Goal: Task Accomplishment & Management: Use online tool/utility

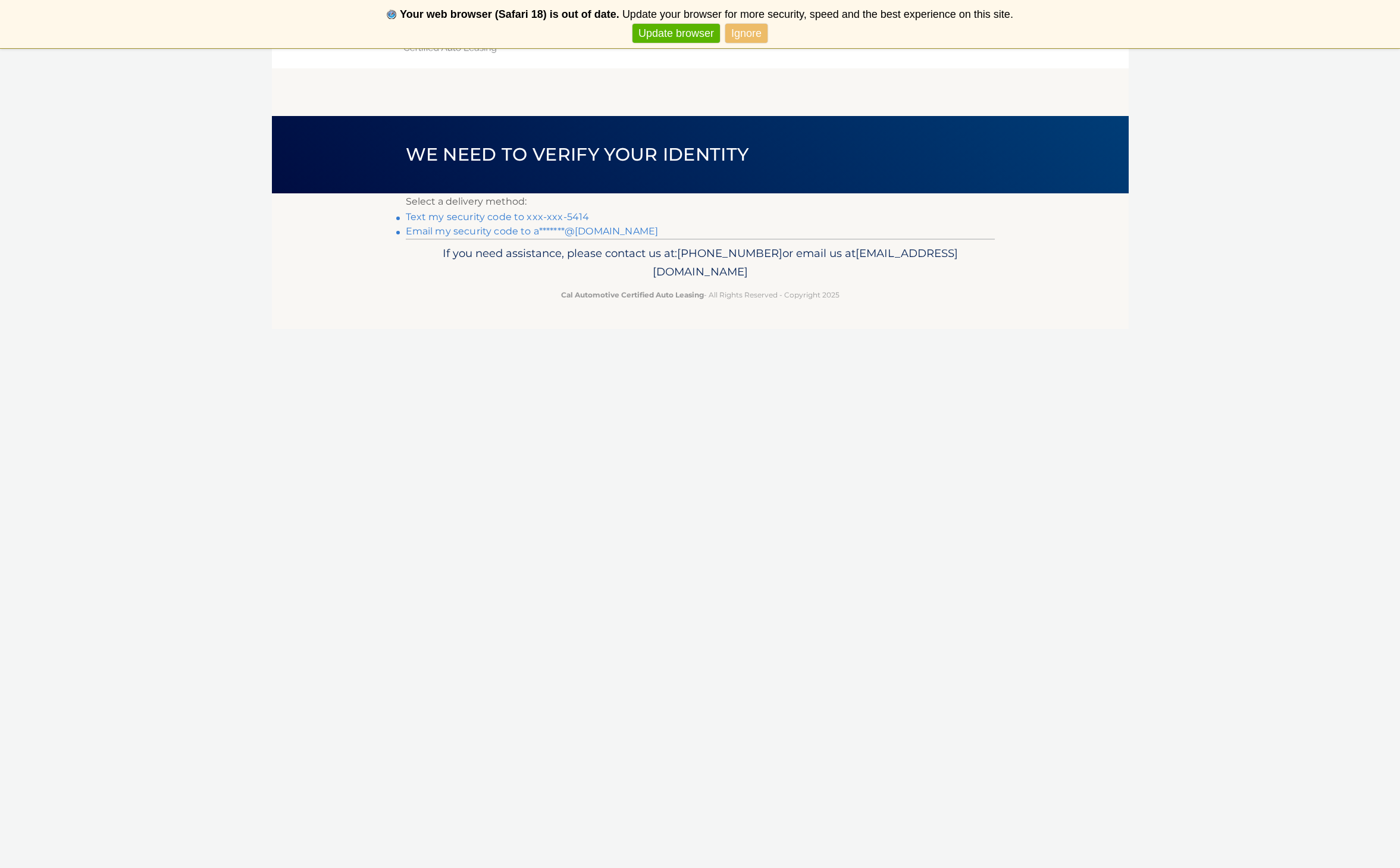
click at [536, 218] on link "Text my security code to xxx-xxx-5414" at bounding box center [497, 216] width 184 height 11
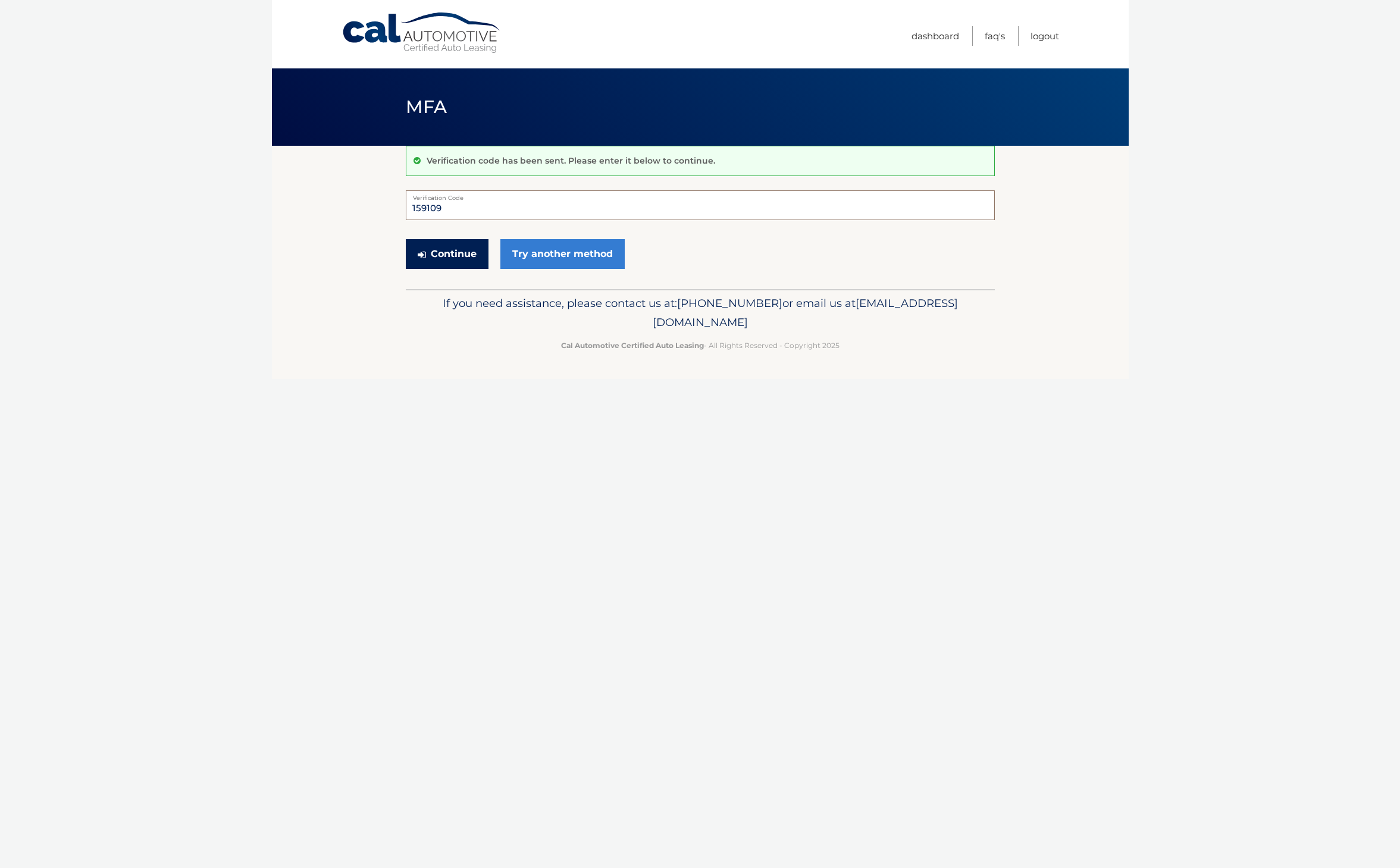
type input "159109"
click at [476, 250] on button "Continue" at bounding box center [447, 253] width 83 height 30
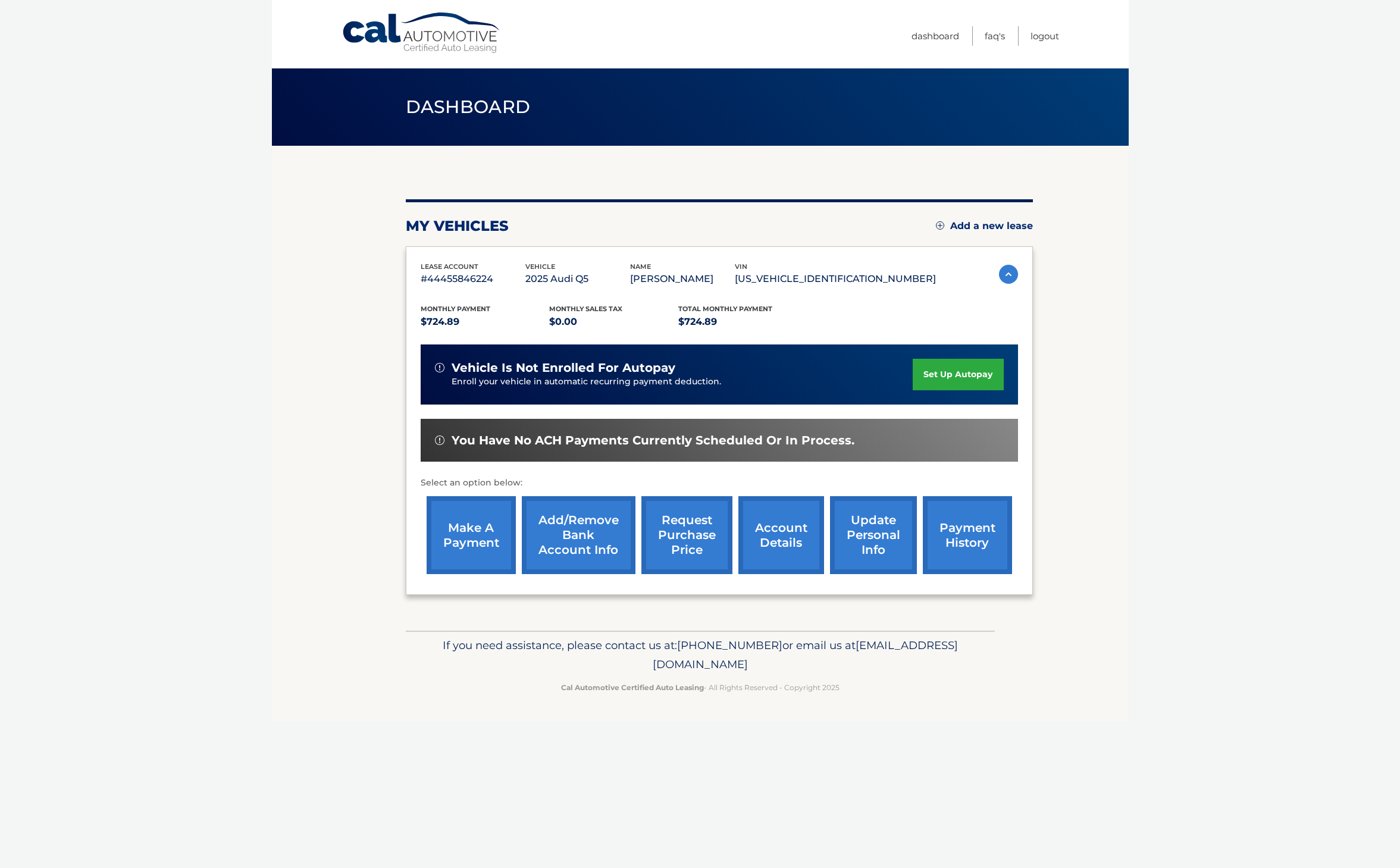
click at [486, 538] on link "make a payment" at bounding box center [471, 535] width 89 height 78
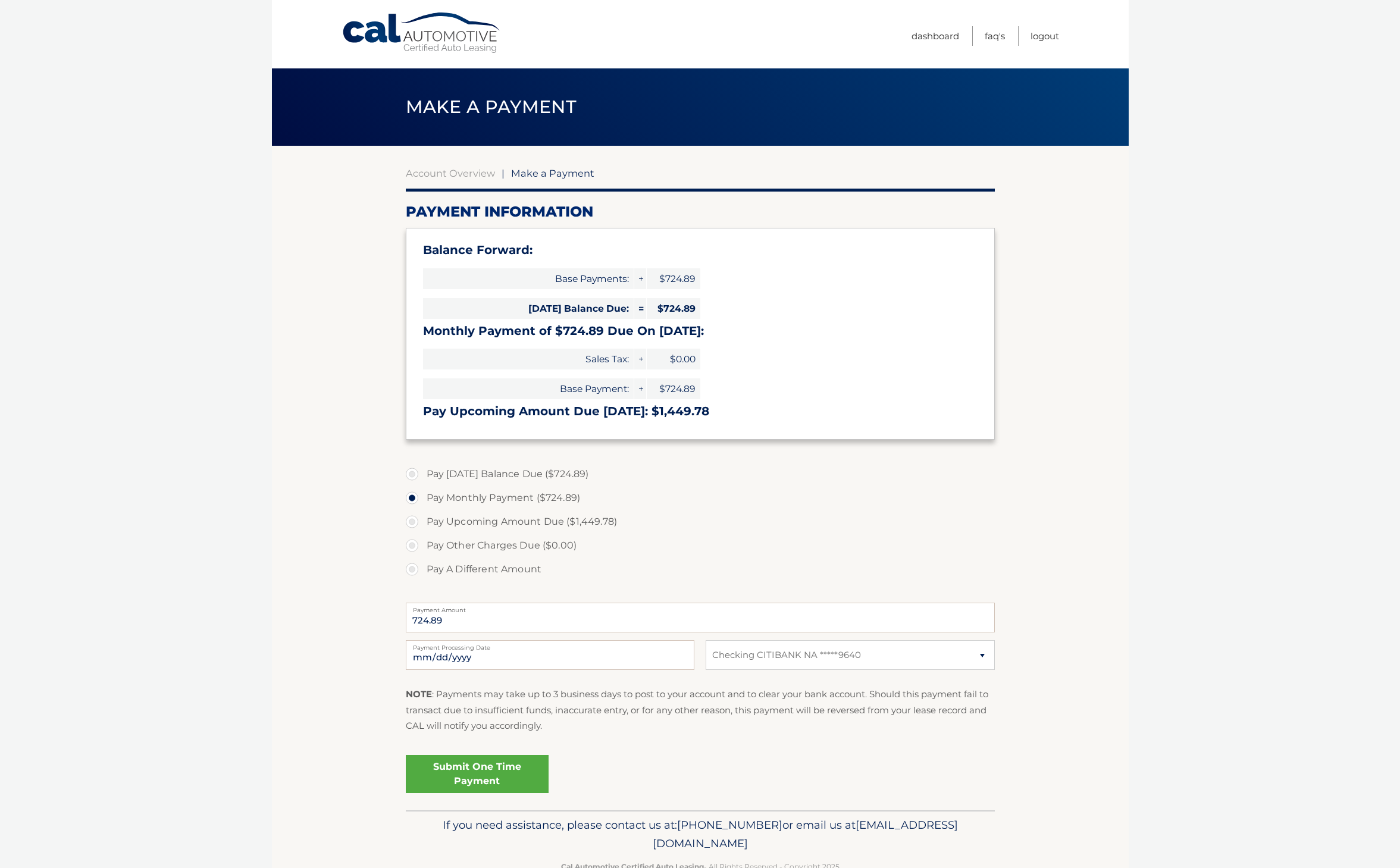
select select "ZjU3MGNhNWQtOTU4MS00NjU2LTgwZDQtMTdlZGQ4N2RhYjNj"
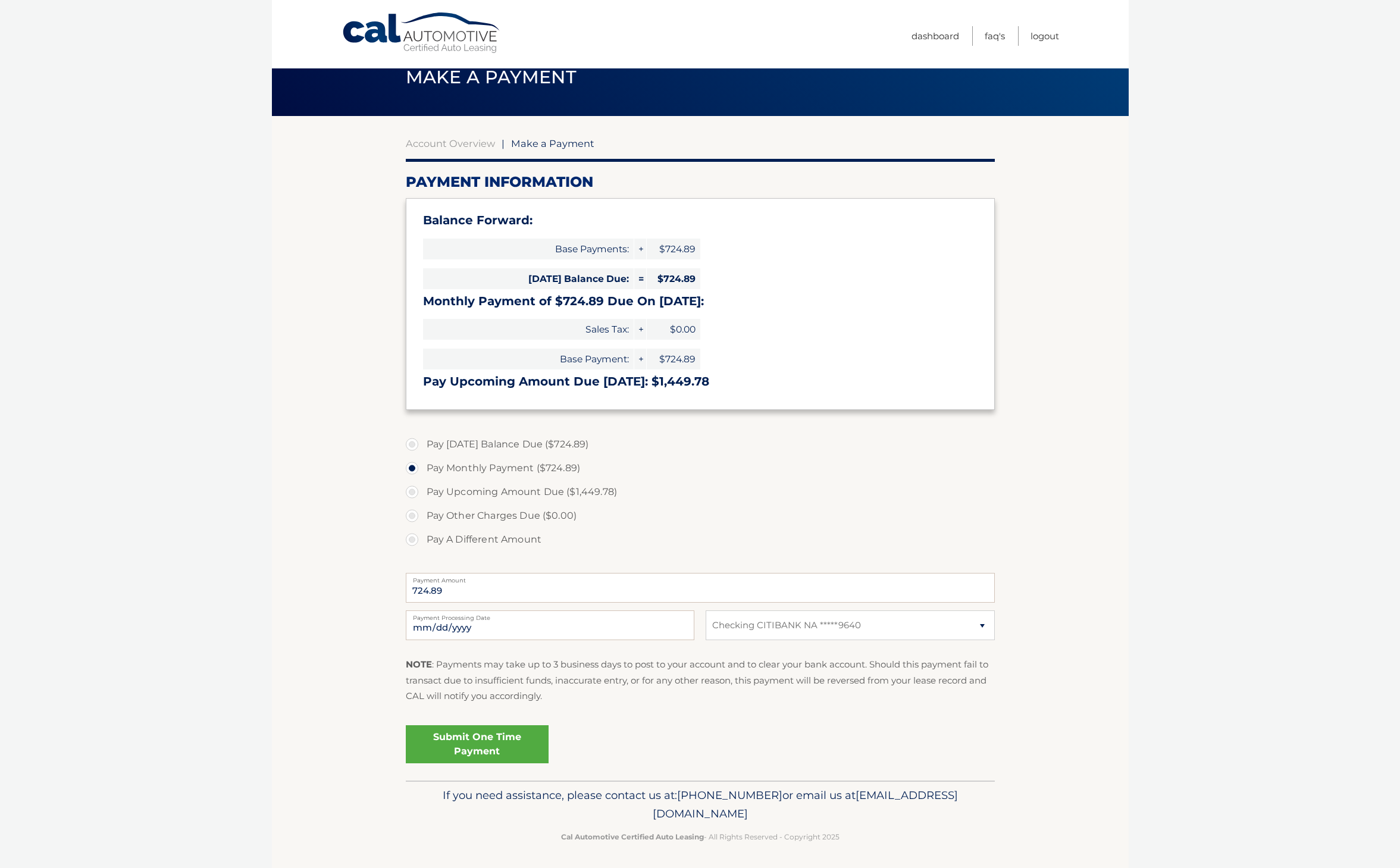
scroll to position [29, 0]
click at [480, 737] on link "Submit One Time Payment" at bounding box center [477, 745] width 143 height 38
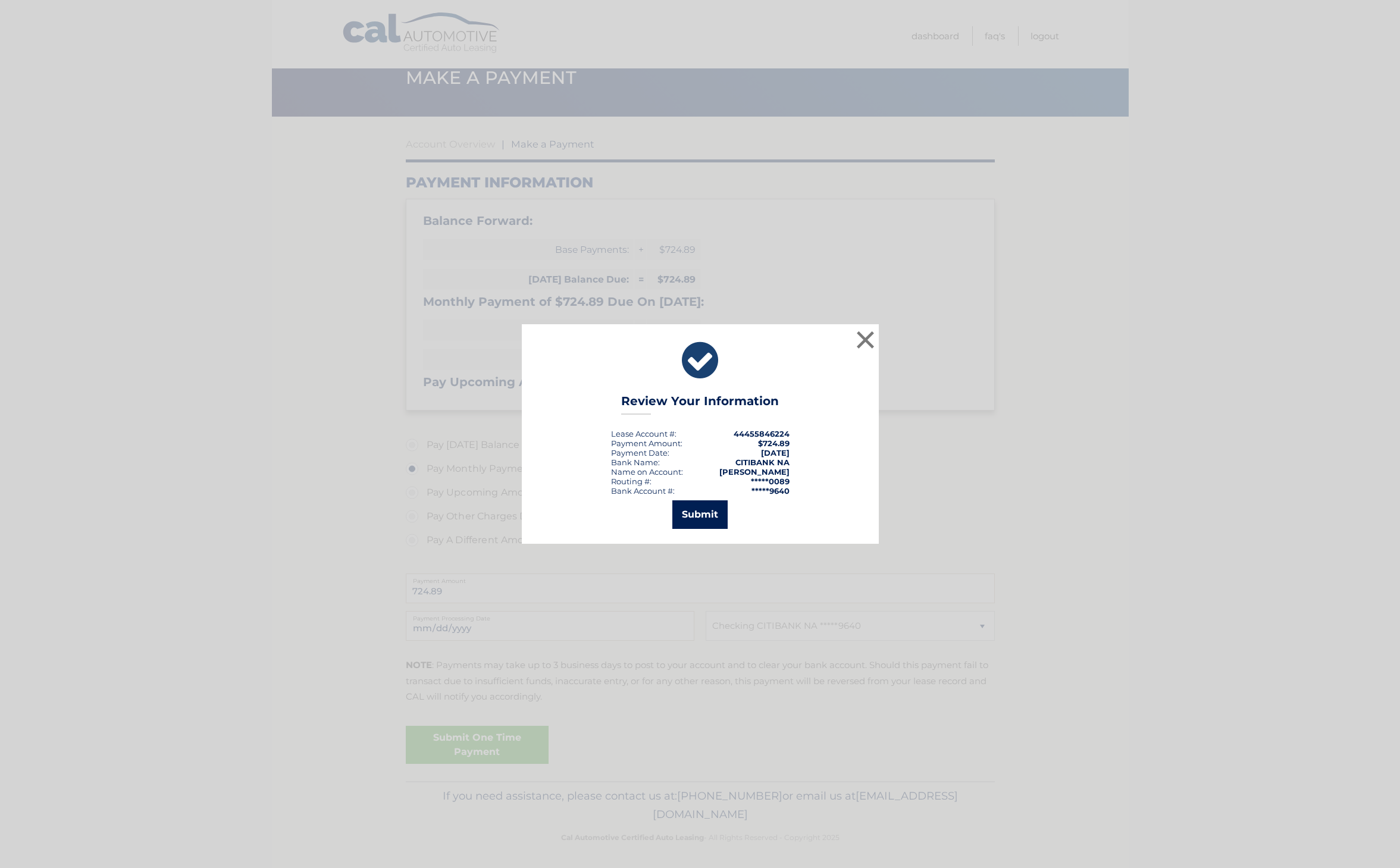
click at [727, 512] on button "Submit" at bounding box center [700, 514] width 56 height 29
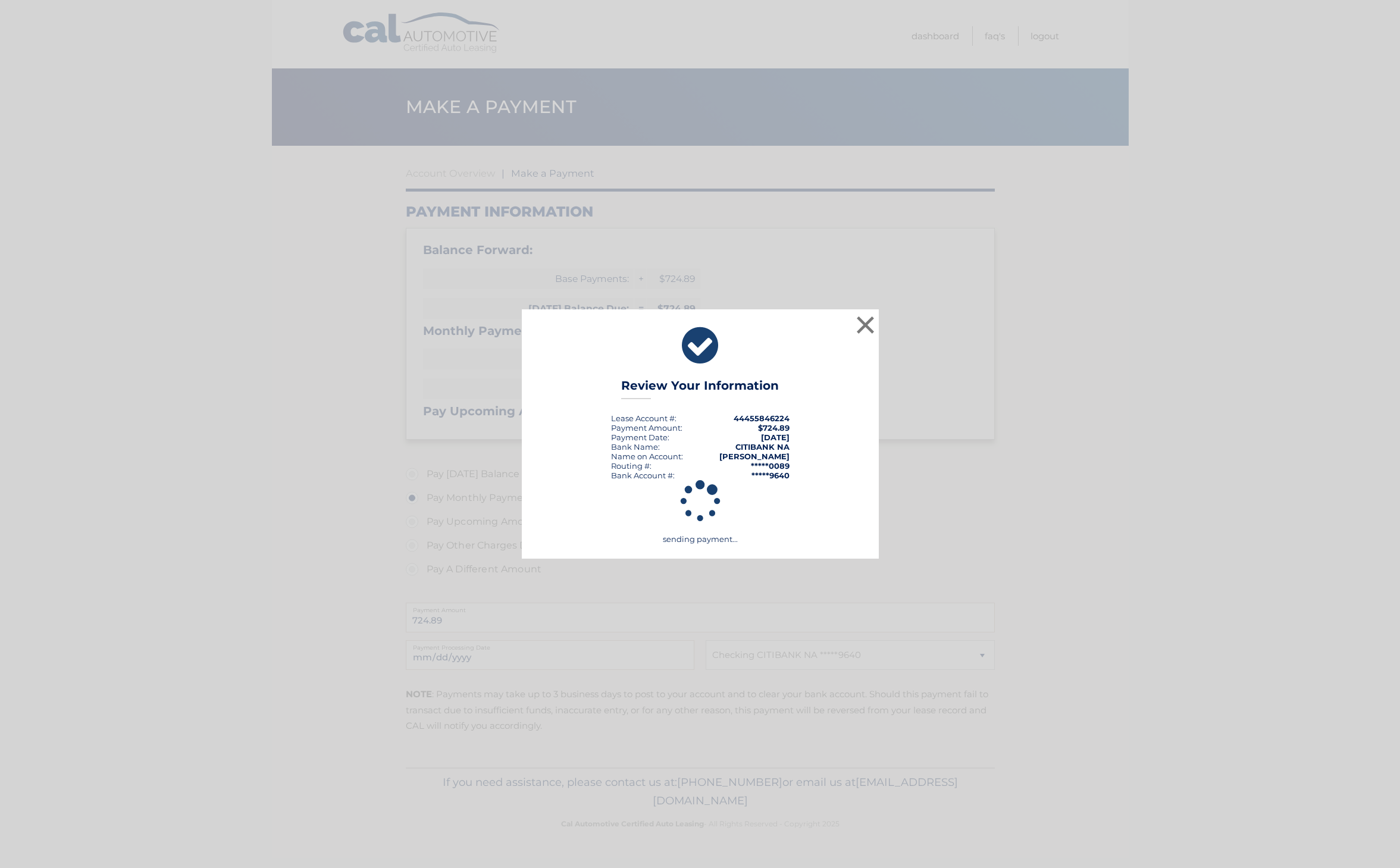
scroll to position [0, 0]
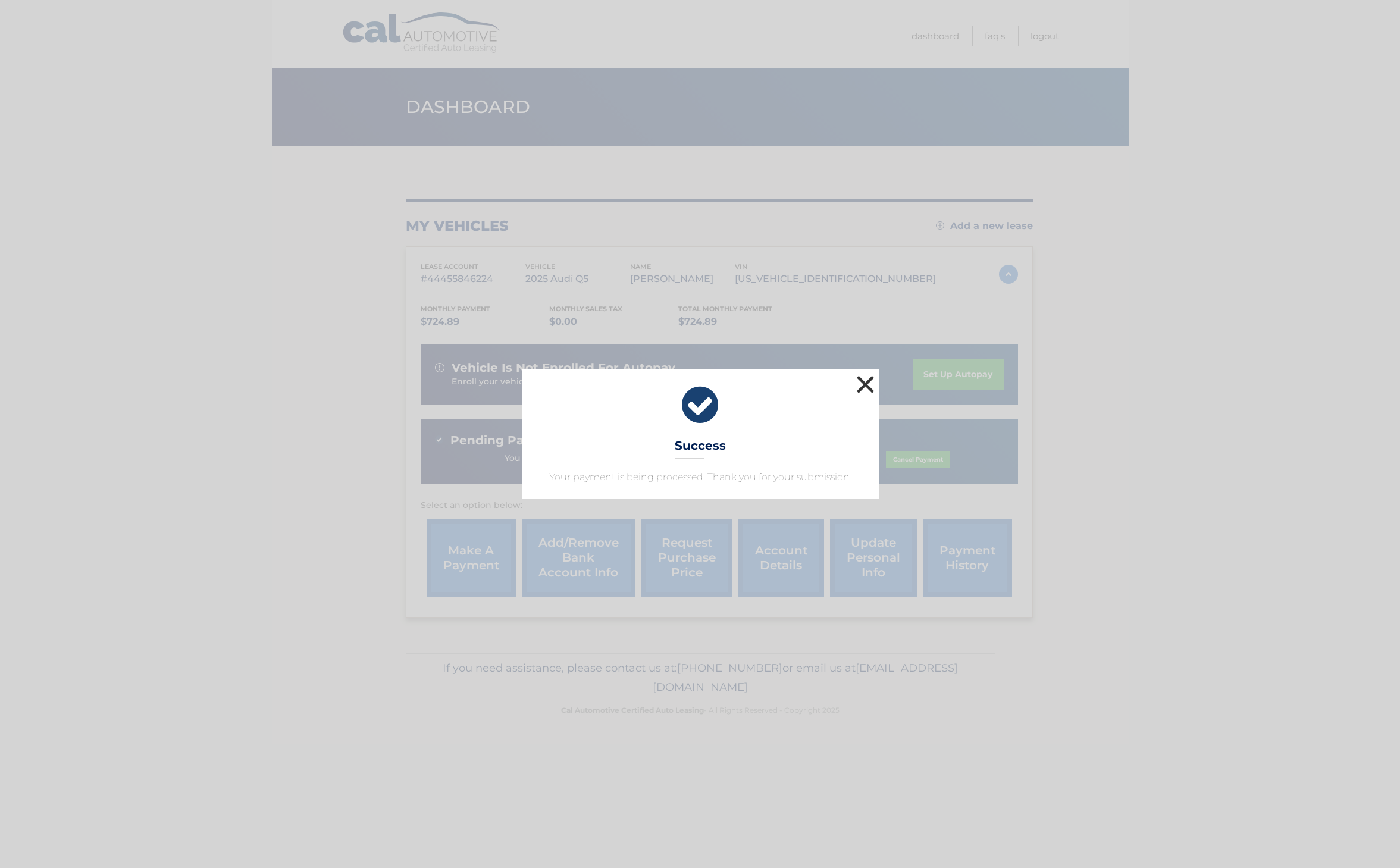
click at [863, 387] on button "×" at bounding box center [865, 384] width 23 height 23
